Goal: Find specific page/section

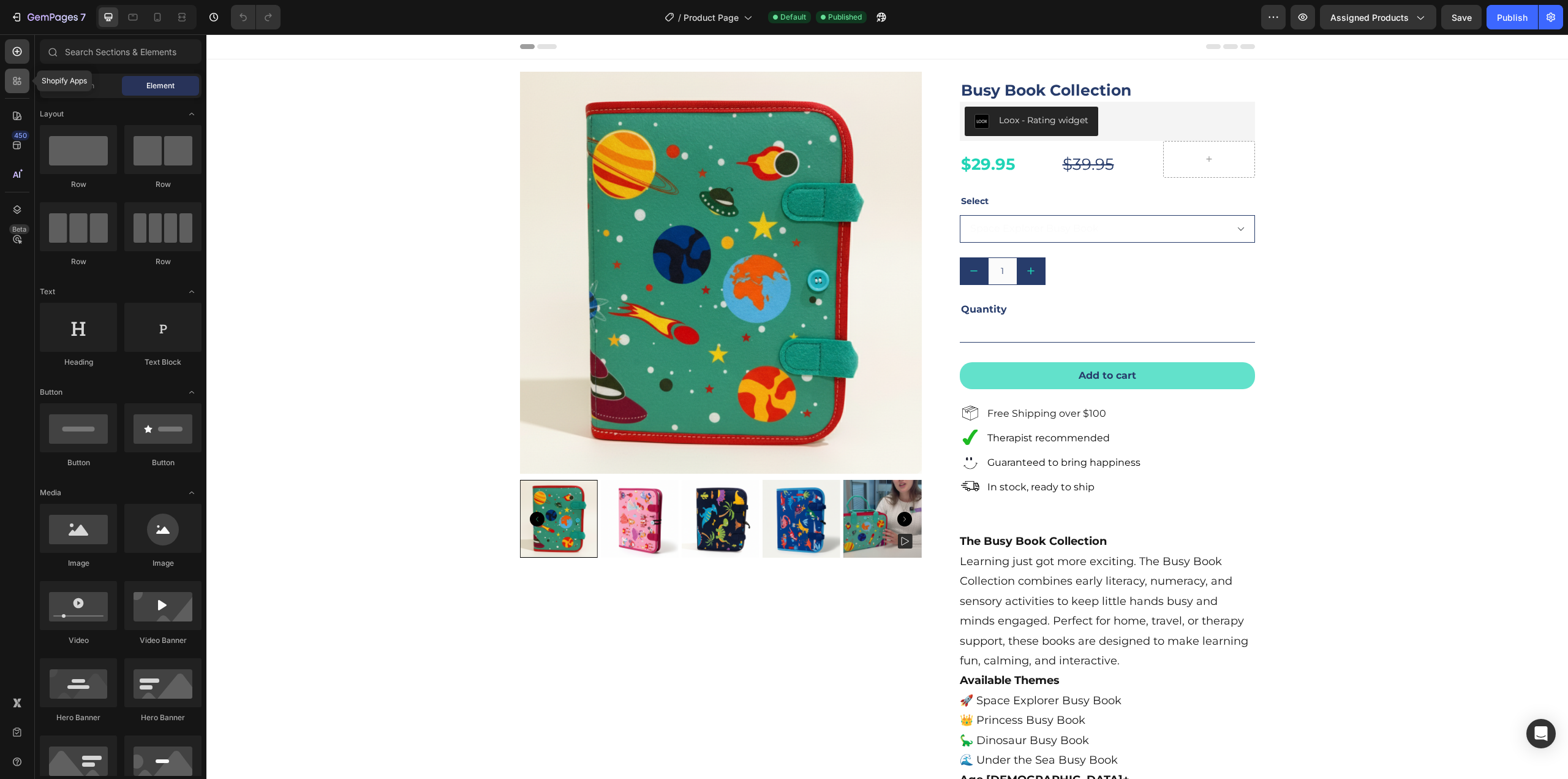
click at [19, 81] on icon at bounding box center [17, 80] width 12 height 12
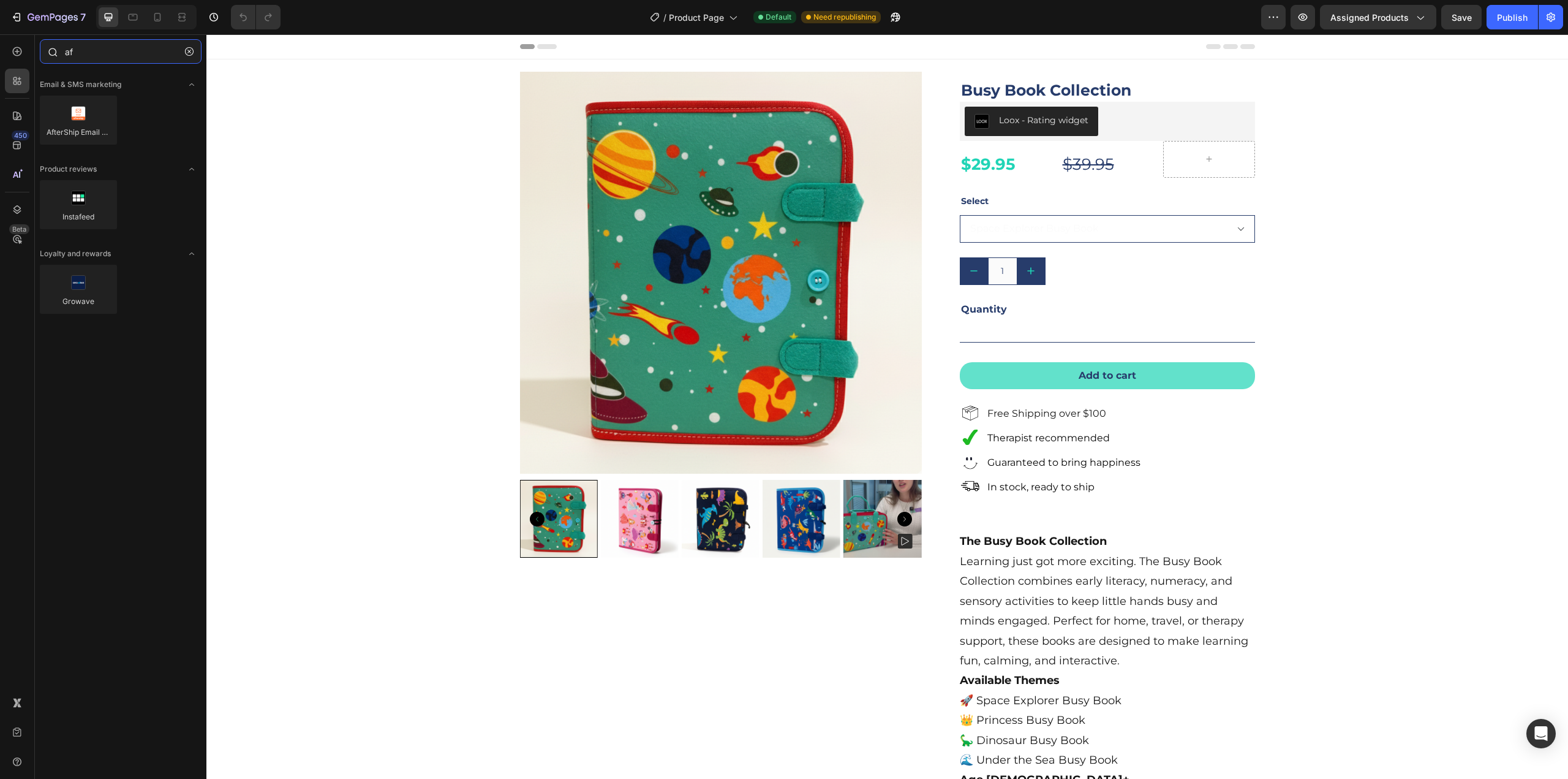
type input "a"
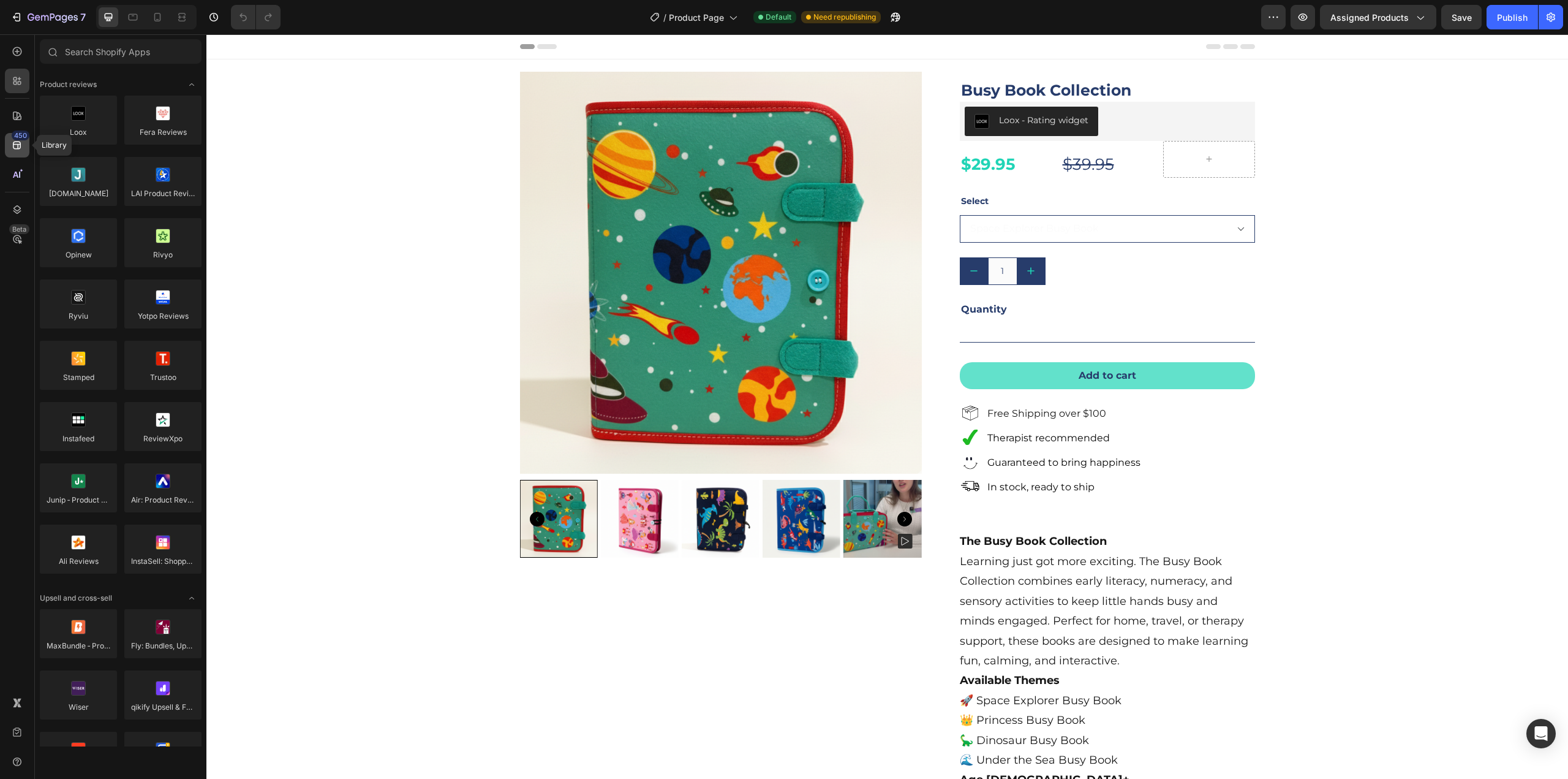
click at [17, 142] on icon at bounding box center [17, 145] width 8 height 8
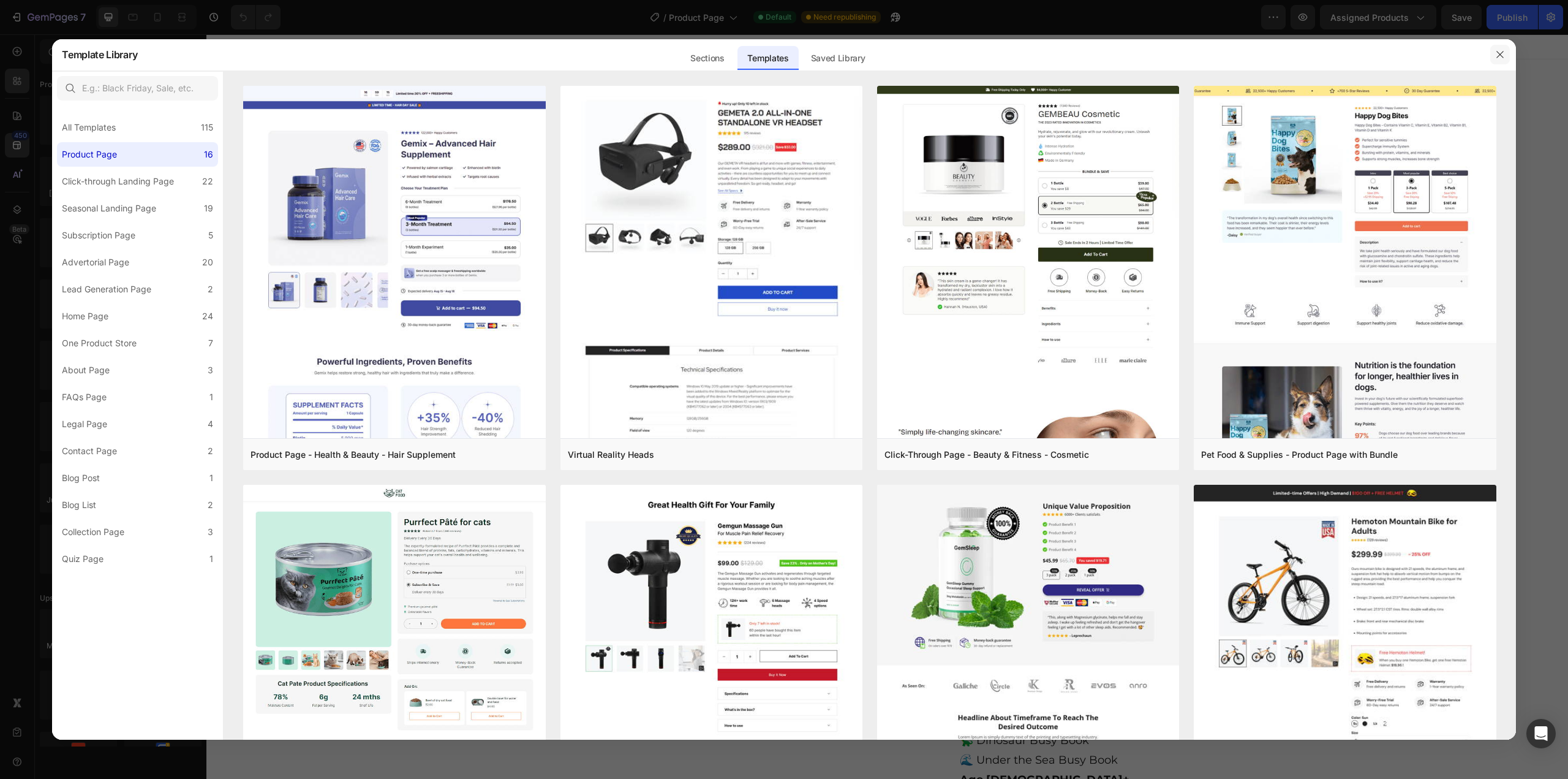
click at [1502, 52] on icon "button" at bounding box center [1499, 54] width 7 height 7
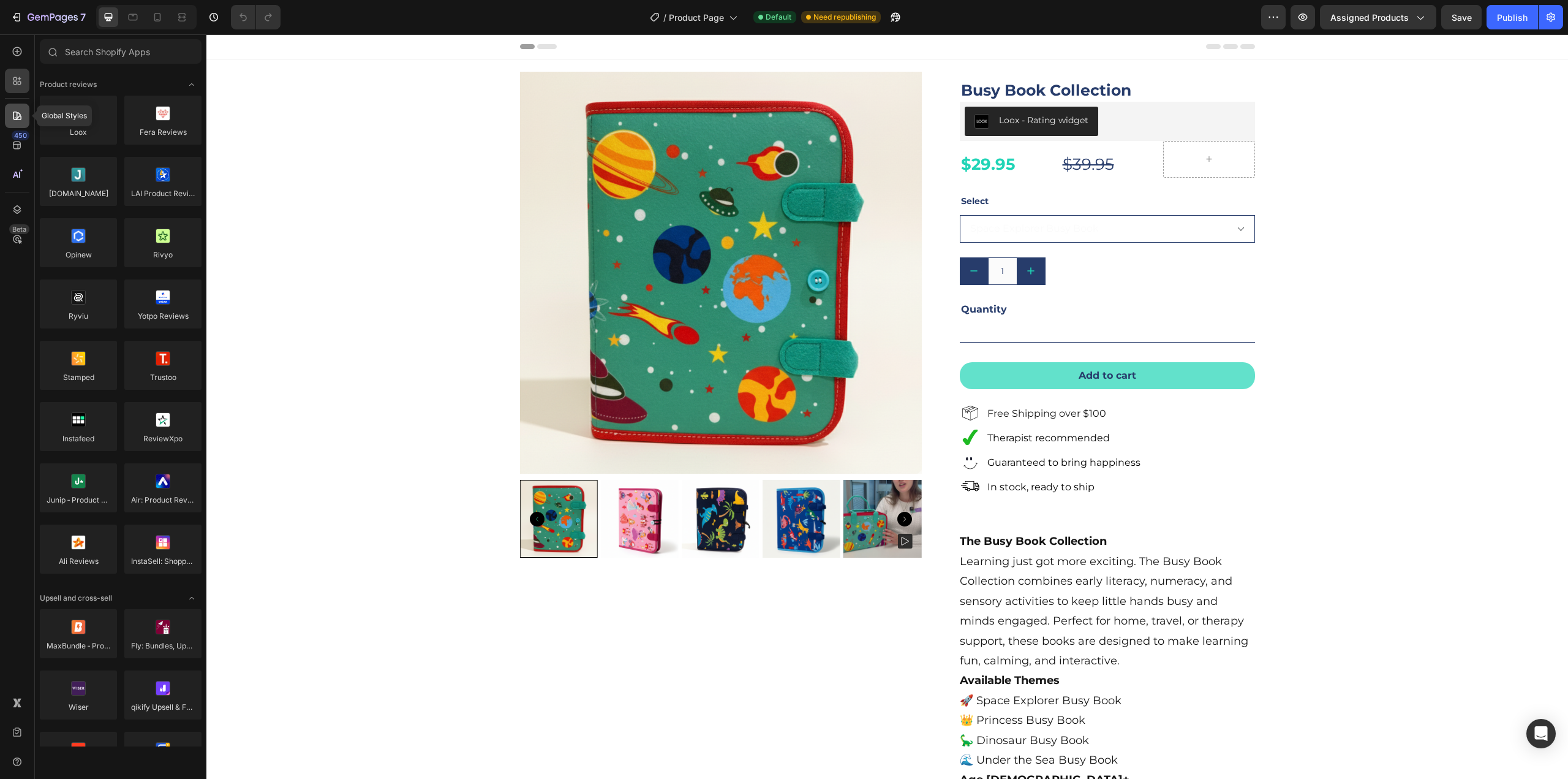
click at [10, 110] on div at bounding box center [18, 116] width 25 height 25
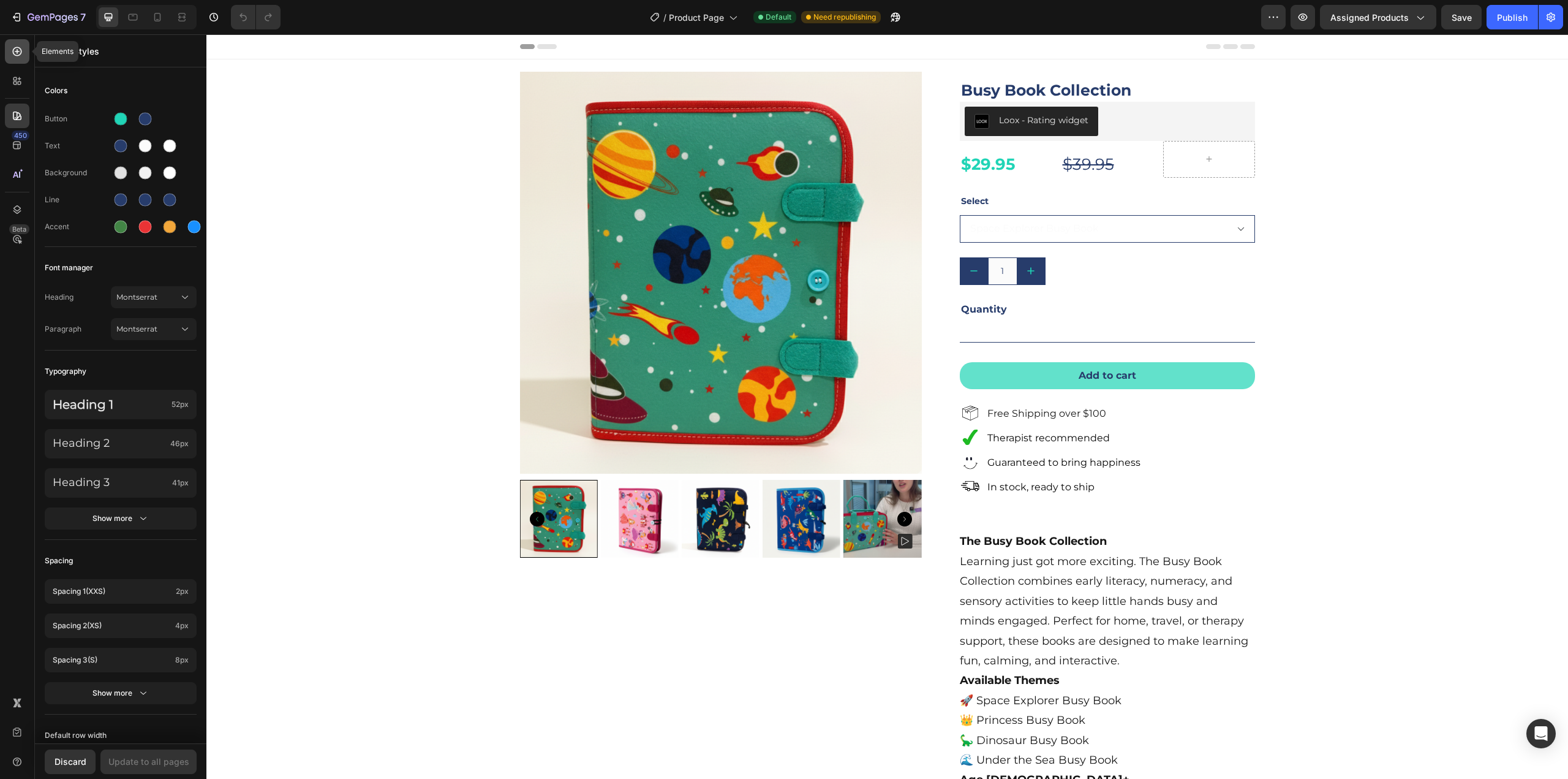
click at [18, 51] on icon at bounding box center [17, 51] width 5 height 5
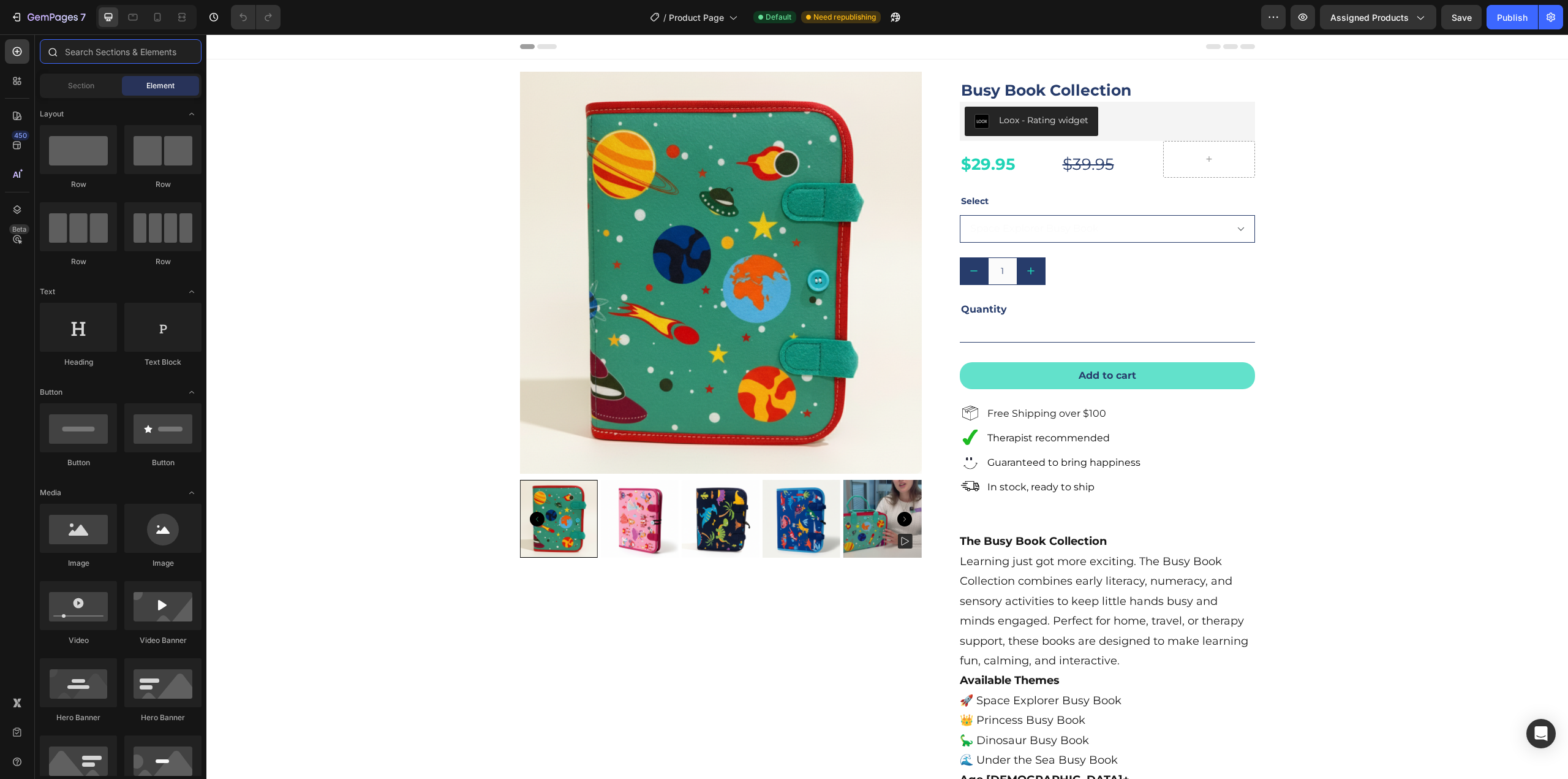
click at [87, 47] on input "text" at bounding box center [121, 52] width 162 height 25
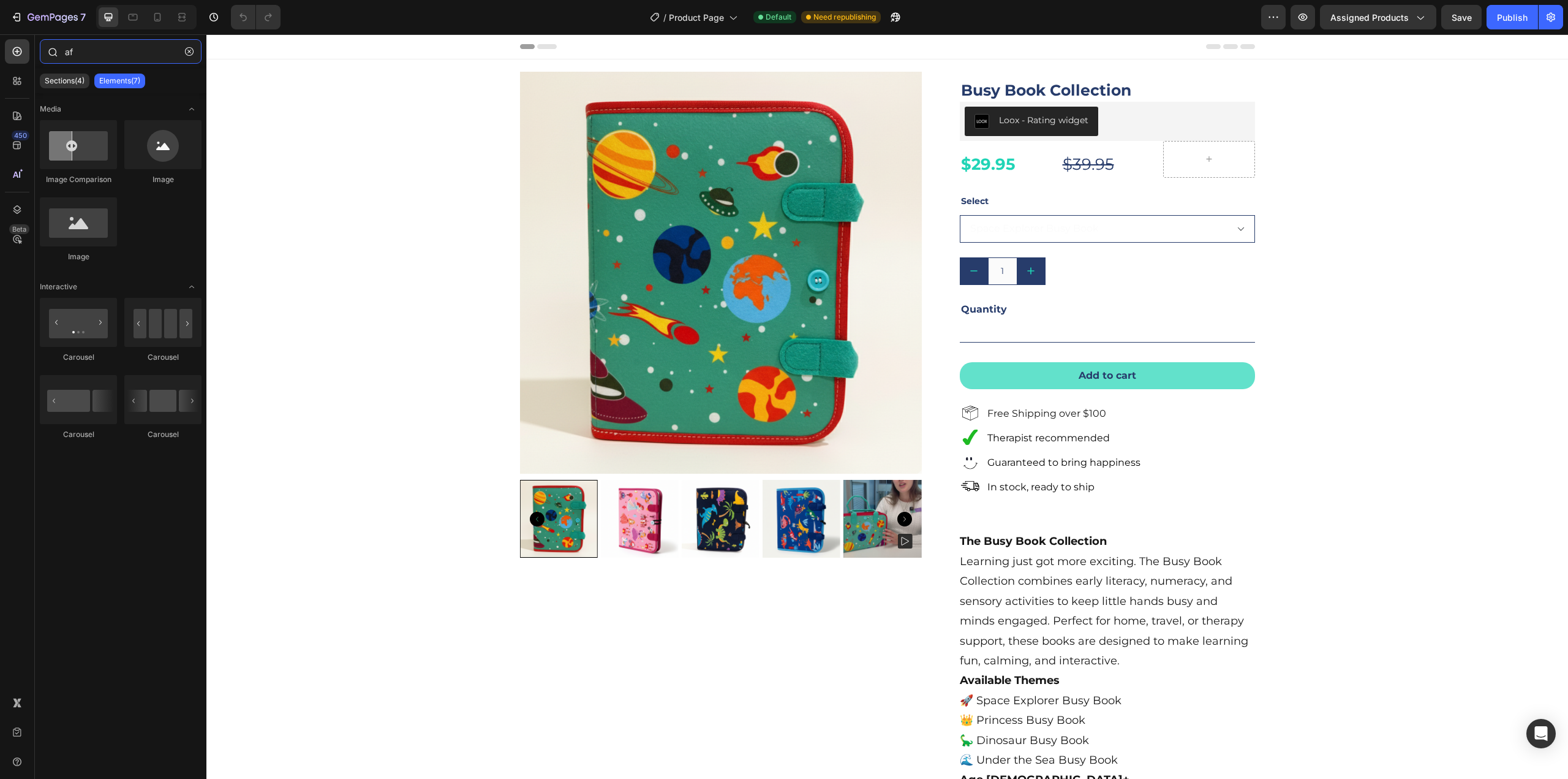
type input "a"
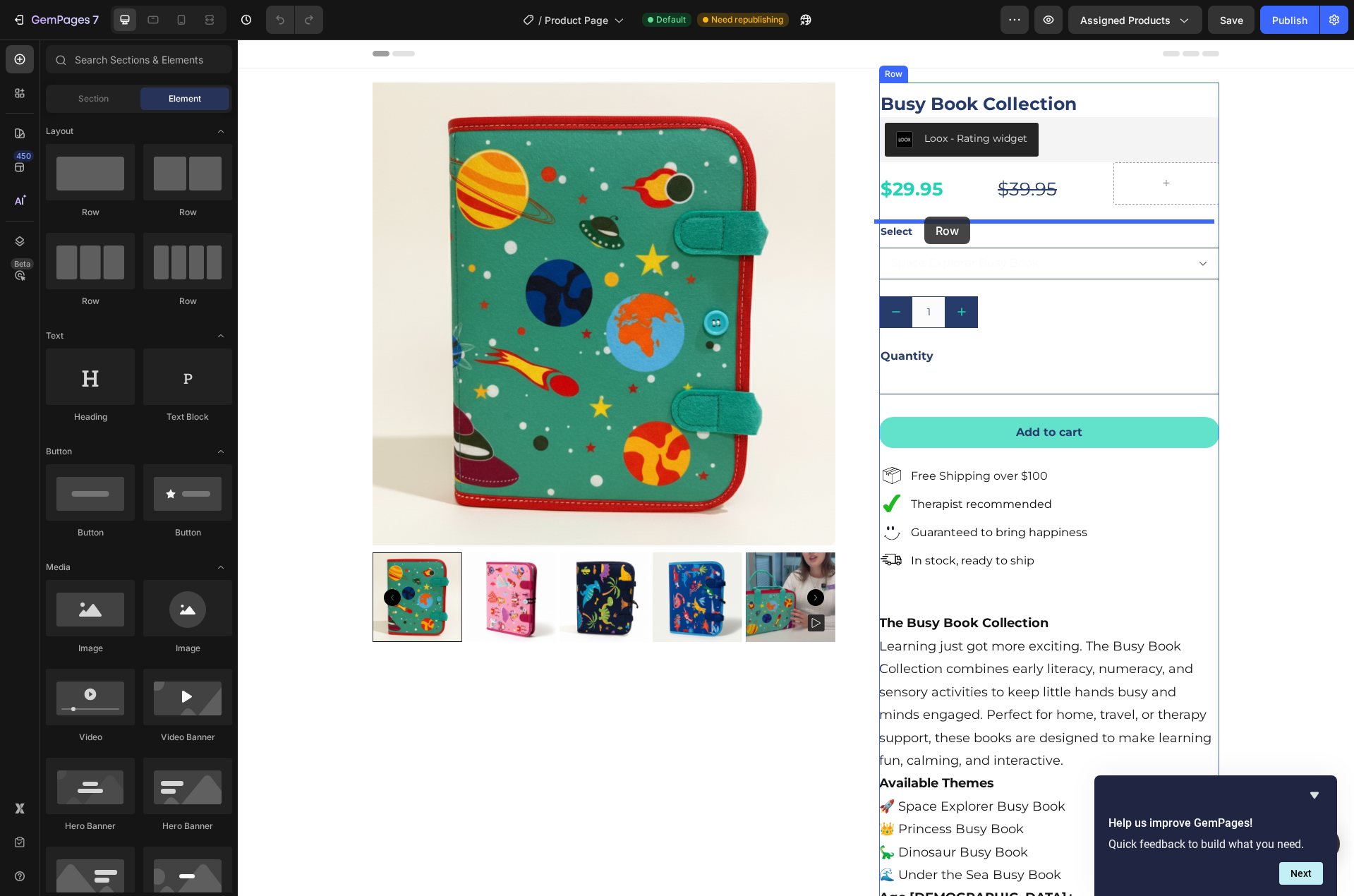
drag, startPoint x: 323, startPoint y: 230, endPoint x: 925, endPoint y: 217, distance: 602.1
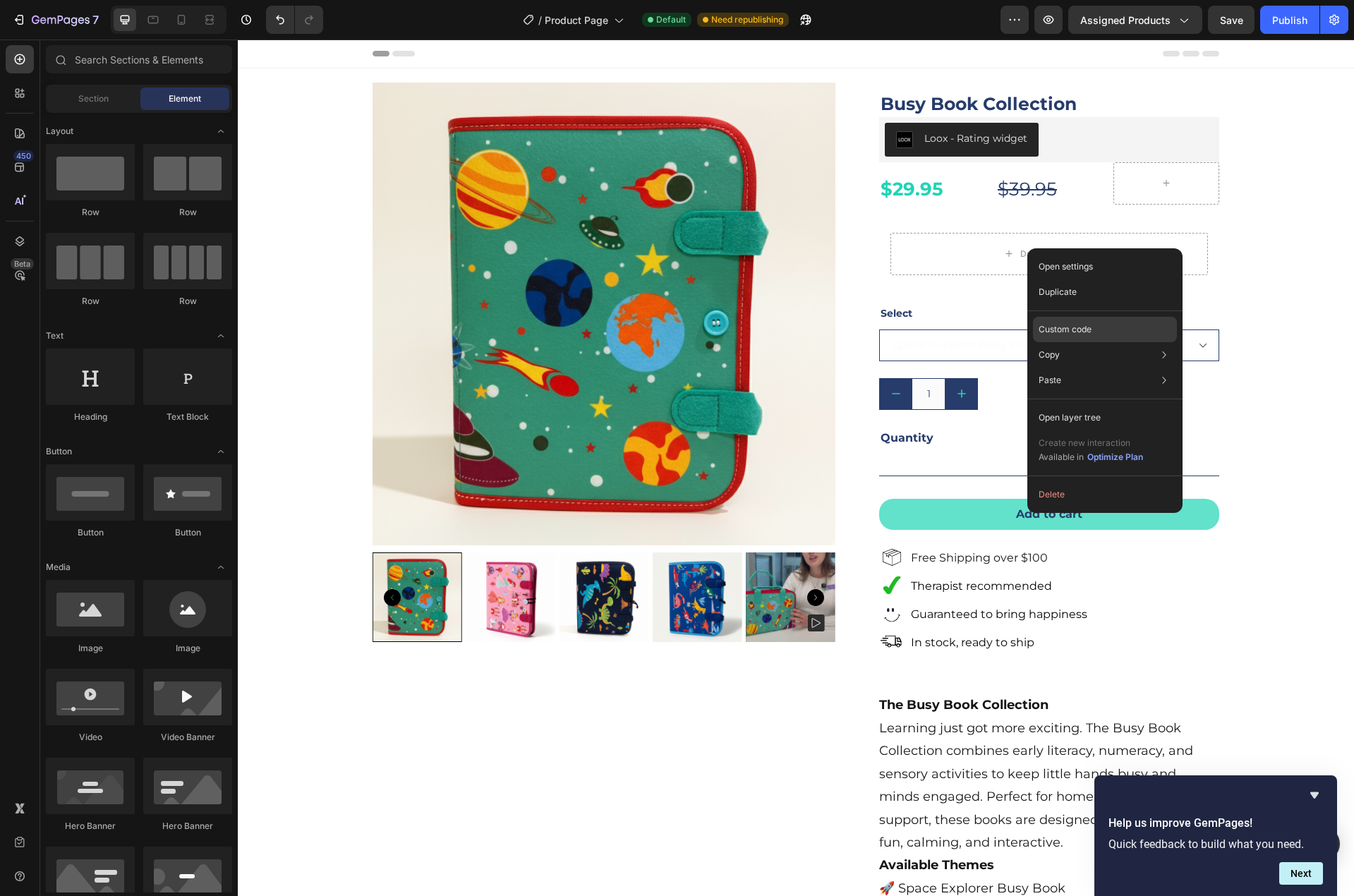
click at [1056, 324] on p "Custom code" at bounding box center [1065, 329] width 53 height 13
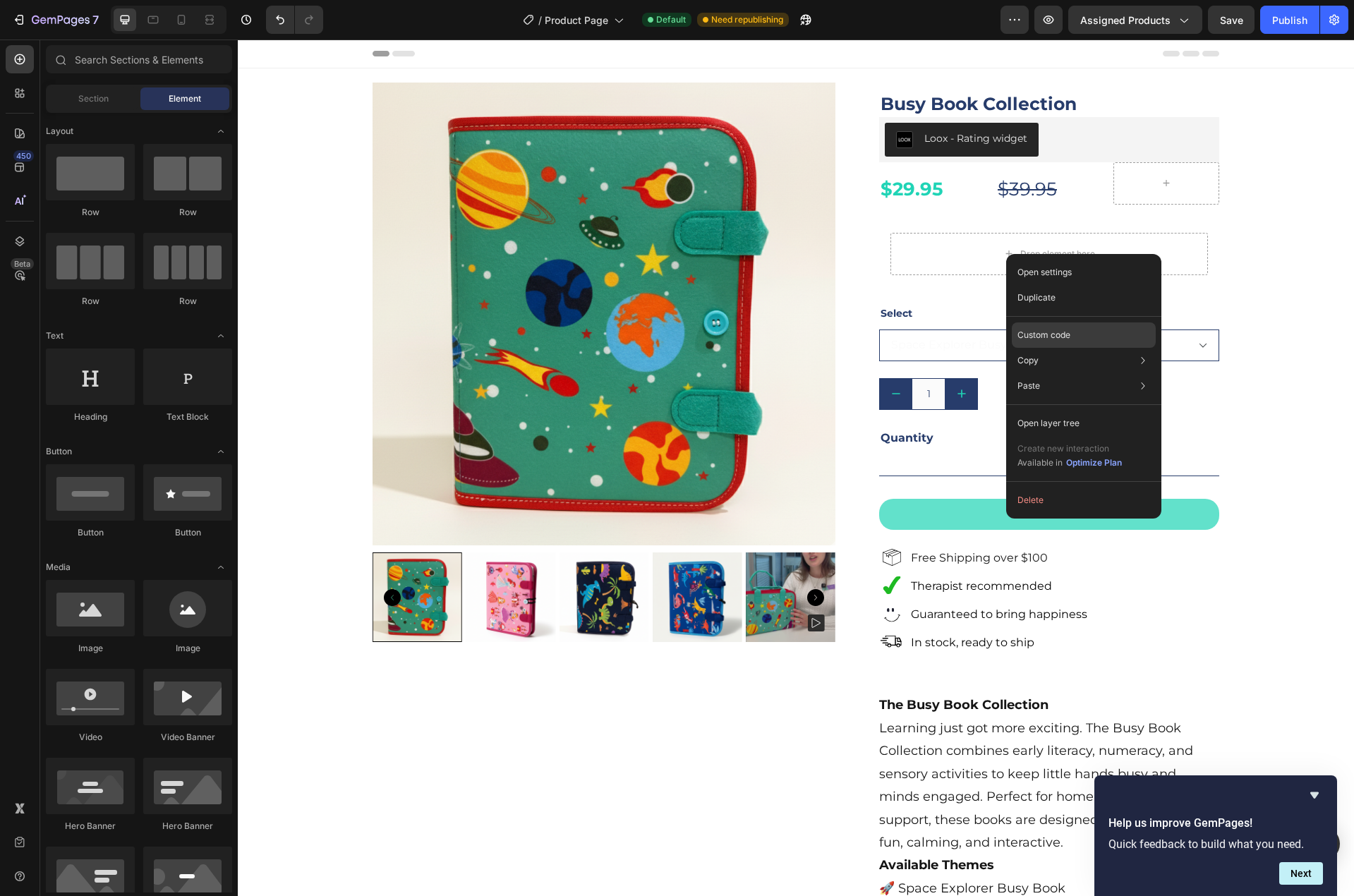
click at [1053, 333] on p "Custom code" at bounding box center [1043, 335] width 53 height 13
